Goal: Information Seeking & Learning: Learn about a topic

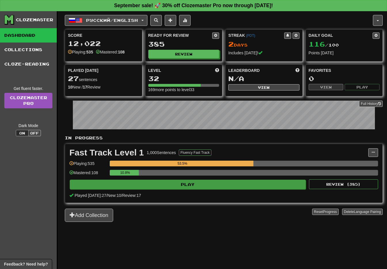
click at [188, 186] on button "Play" at bounding box center [188, 185] width 236 height 10
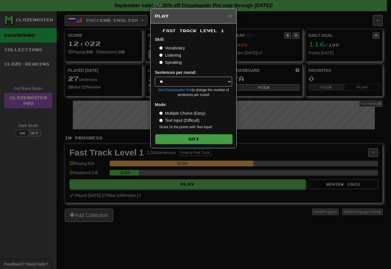
click at [193, 138] on button "Go" at bounding box center [193, 139] width 77 height 10
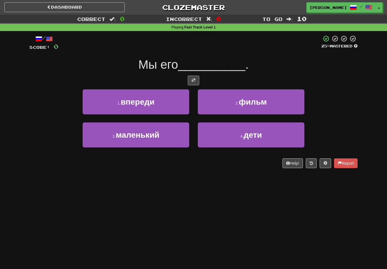
click at [194, 80] on span at bounding box center [193, 80] width 4 height 4
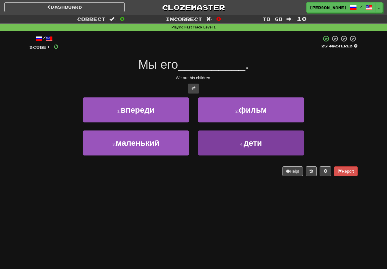
click at [215, 141] on button "4 . дети" at bounding box center [251, 143] width 106 height 25
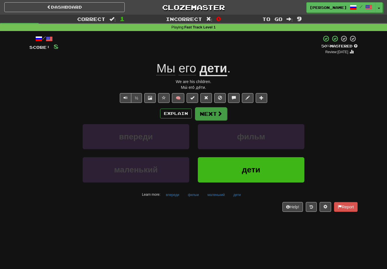
click at [210, 114] on button "Next" at bounding box center [211, 113] width 32 height 13
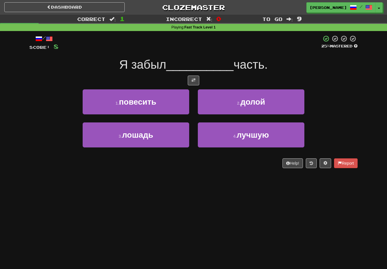
click at [190, 80] on button at bounding box center [194, 81] width 12 height 10
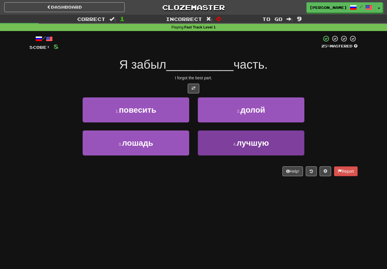
click at [206, 147] on button "4 . лучшую" at bounding box center [251, 143] width 106 height 25
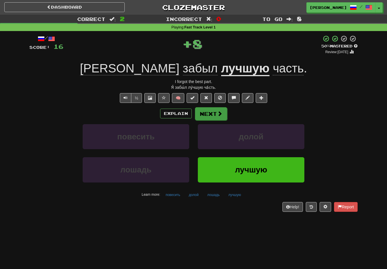
click at [213, 113] on button "Next" at bounding box center [211, 113] width 32 height 13
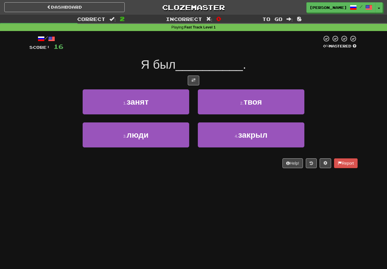
click at [236, 101] on button "2 . твоя" at bounding box center [251, 101] width 106 height 25
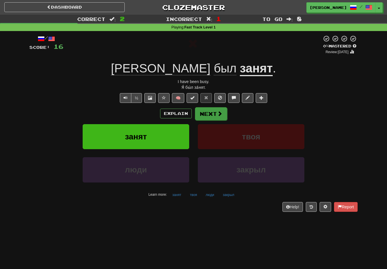
click at [211, 113] on button "Next" at bounding box center [211, 113] width 32 height 13
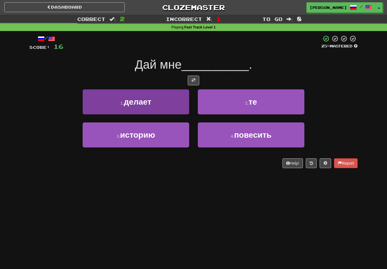
click at [177, 139] on button "3 . историю" at bounding box center [136, 135] width 106 height 25
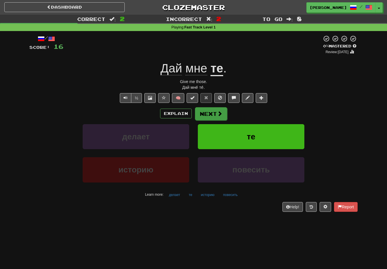
click at [217, 111] on span at bounding box center [219, 113] width 5 height 5
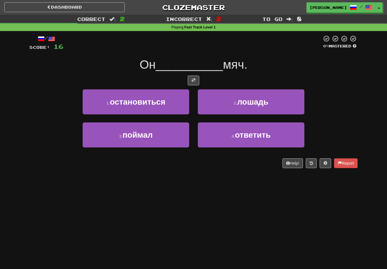
drag, startPoint x: 193, startPoint y: 79, endPoint x: 191, endPoint y: 82, distance: 3.7
click at [193, 79] on span at bounding box center [193, 80] width 4 height 4
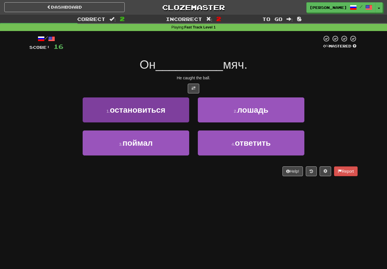
click at [165, 146] on button "3 . поймал" at bounding box center [136, 143] width 106 height 25
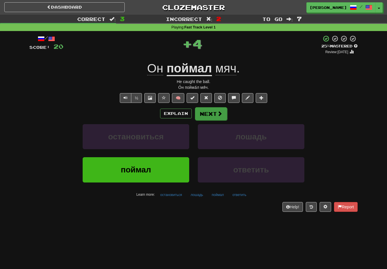
click at [213, 115] on button "Next" at bounding box center [211, 113] width 32 height 13
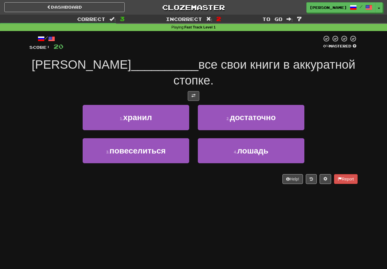
click at [192, 94] on span at bounding box center [193, 96] width 4 height 4
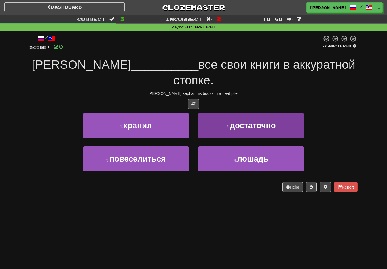
click at [242, 147] on button "4 . лошадь" at bounding box center [251, 158] width 106 height 25
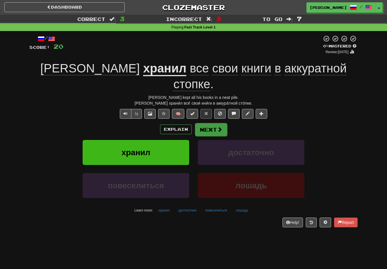
click at [214, 123] on button "Next" at bounding box center [211, 129] width 32 height 13
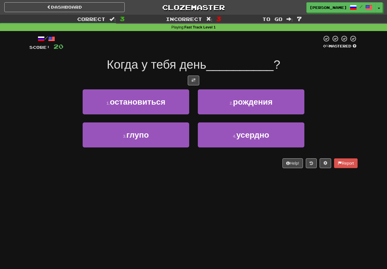
drag, startPoint x: 240, startPoint y: 101, endPoint x: 230, endPoint y: 106, distance: 11.2
click at [241, 100] on span "рождения" at bounding box center [253, 102] width 40 height 9
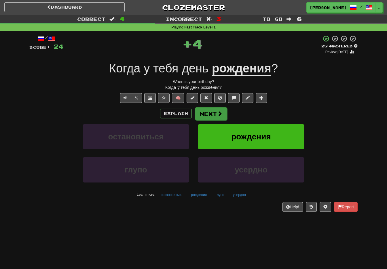
click at [214, 112] on button "Next" at bounding box center [211, 113] width 32 height 13
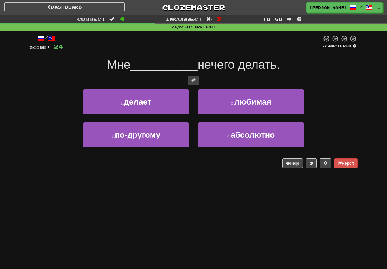
click at [194, 81] on span at bounding box center [193, 80] width 4 height 4
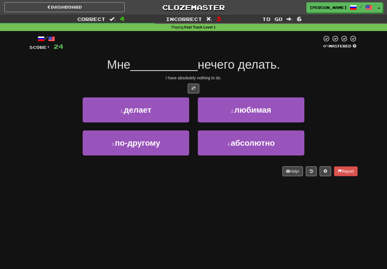
drag, startPoint x: 166, startPoint y: 115, endPoint x: 170, endPoint y: 121, distance: 7.6
click at [166, 114] on button "1 . делает" at bounding box center [136, 110] width 106 height 25
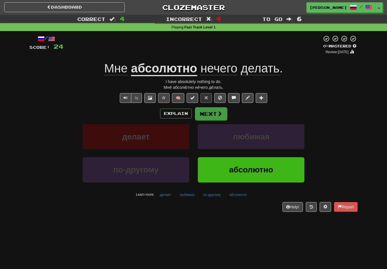
click at [213, 112] on button "Next" at bounding box center [211, 113] width 32 height 13
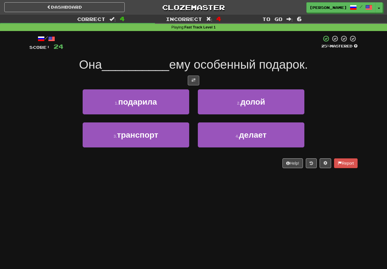
click at [193, 79] on span at bounding box center [193, 80] width 4 height 4
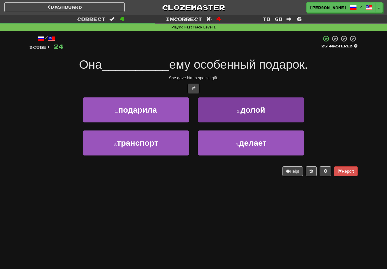
click at [222, 116] on button "2 . долой" at bounding box center [251, 110] width 106 height 25
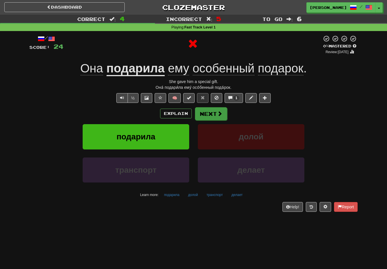
click at [213, 116] on button "Next" at bounding box center [211, 113] width 32 height 13
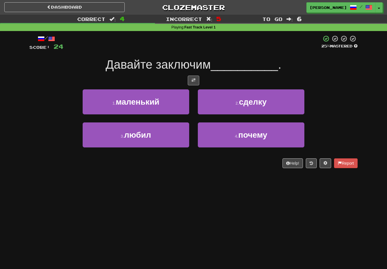
click at [194, 78] on span at bounding box center [193, 80] width 4 height 4
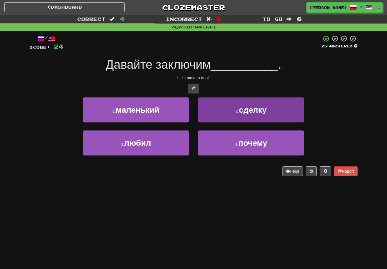
click at [232, 112] on button "2 . сделку" at bounding box center [251, 110] width 106 height 25
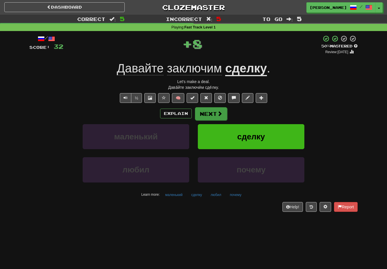
click at [212, 114] on button "Next" at bounding box center [211, 113] width 32 height 13
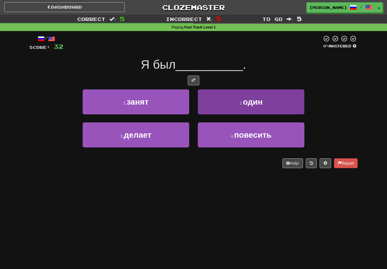
click at [218, 101] on button "2 . один" at bounding box center [251, 101] width 106 height 25
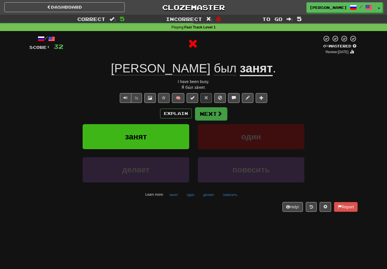
click at [213, 112] on button "Next" at bounding box center [211, 113] width 32 height 13
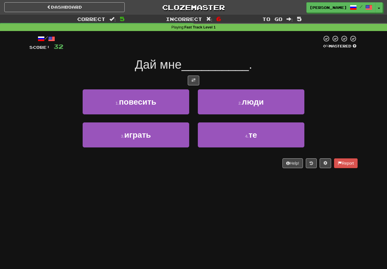
click at [196, 82] on button at bounding box center [194, 81] width 12 height 10
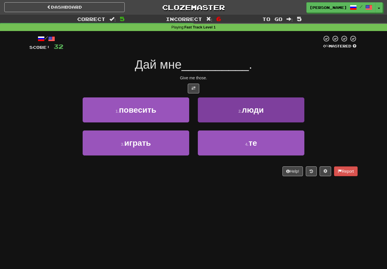
click at [221, 141] on button "4 . те" at bounding box center [251, 143] width 106 height 25
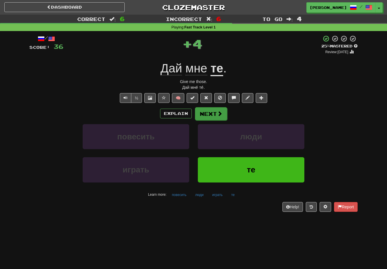
click at [209, 114] on button "Next" at bounding box center [211, 113] width 32 height 13
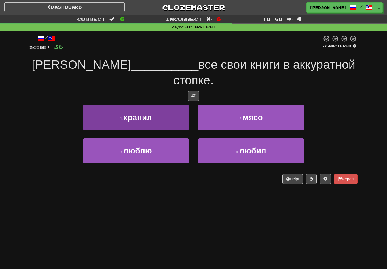
click at [148, 113] on span "хранил" at bounding box center [137, 117] width 29 height 9
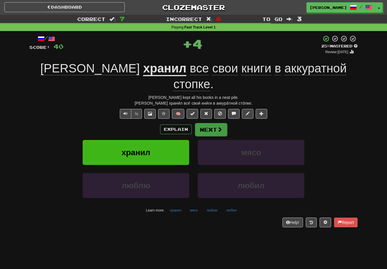
click at [213, 123] on button "Next" at bounding box center [211, 129] width 32 height 13
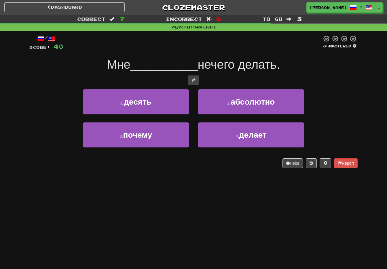
click at [194, 79] on span at bounding box center [193, 80] width 4 height 4
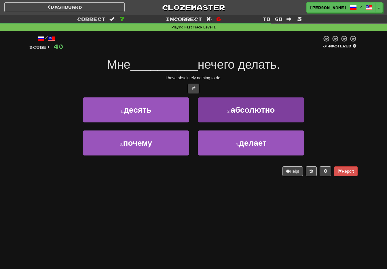
click at [228, 111] on small "2 ." at bounding box center [228, 111] width 3 height 5
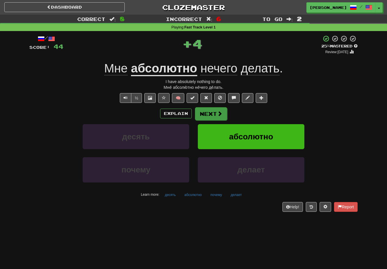
click at [201, 112] on button "Next" at bounding box center [211, 113] width 32 height 13
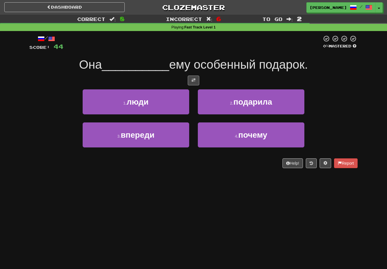
click at [191, 77] on button at bounding box center [194, 81] width 12 height 10
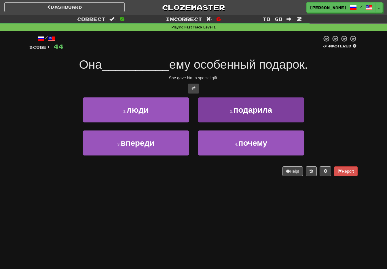
click at [225, 111] on button "2 . подарила" at bounding box center [251, 110] width 106 height 25
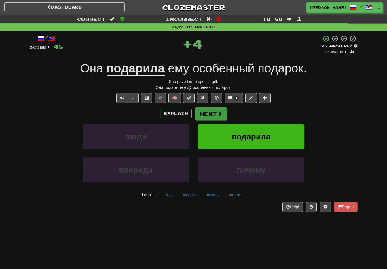
click at [217, 111] on span at bounding box center [219, 113] width 5 height 5
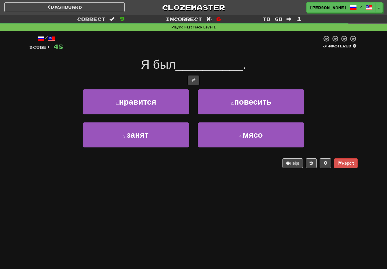
click at [194, 80] on span at bounding box center [193, 80] width 4 height 4
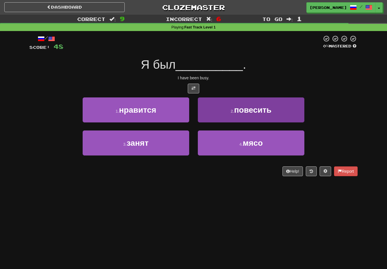
click at [223, 112] on button "2 . повесить" at bounding box center [251, 110] width 106 height 25
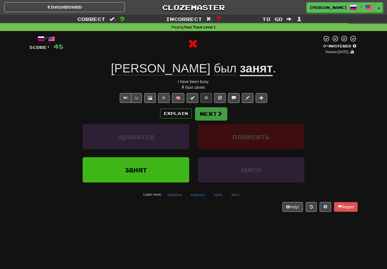
click at [213, 111] on button "Next" at bounding box center [211, 113] width 32 height 13
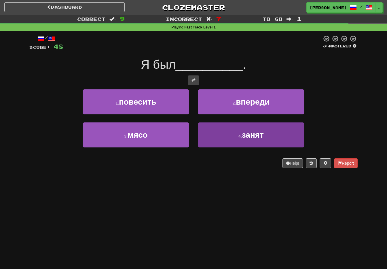
click at [234, 140] on button "4 . занят" at bounding box center [251, 135] width 106 height 25
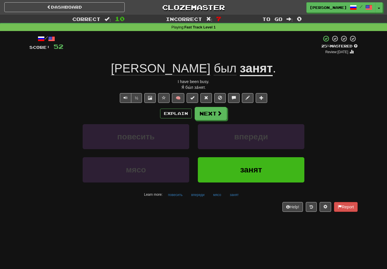
drag, startPoint x: 210, startPoint y: 114, endPoint x: 203, endPoint y: 121, distance: 9.2
click at [209, 114] on button "Next" at bounding box center [210, 113] width 32 height 13
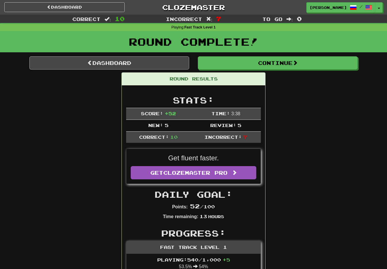
click at [117, 62] on link "Dashboard" at bounding box center [109, 62] width 160 height 13
